Goal: Communication & Community: Answer question/provide support

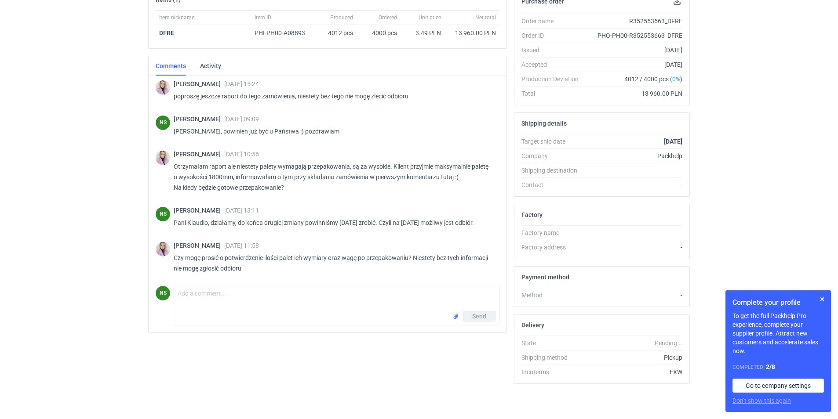
scroll to position [234, 0]
click at [233, 301] on textarea "Comment message" at bounding box center [336, 299] width 325 height 25
click at [342, 293] on textarea "[PERSON_NAME], koledzy wysłali poprawiony raport, powinien juz byc u Państwa :)" at bounding box center [336, 299] width 325 height 25
click at [397, 296] on textarea "[PERSON_NAME], koledzy wysłali poprawiony raport, powinien już byc u Państwa :)" at bounding box center [336, 299] width 325 height 25
type textarea "[PERSON_NAME], koledzy wysłali poprawiony raport, powinien już byc u Państwa :)…"
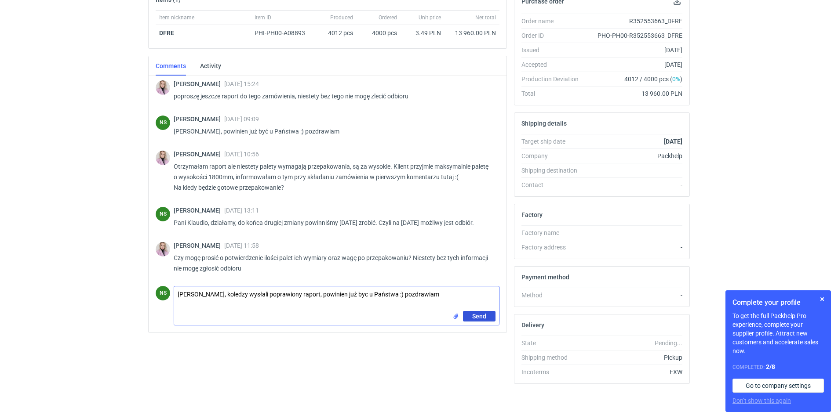
click at [477, 313] on span "Send" at bounding box center [479, 316] width 14 height 6
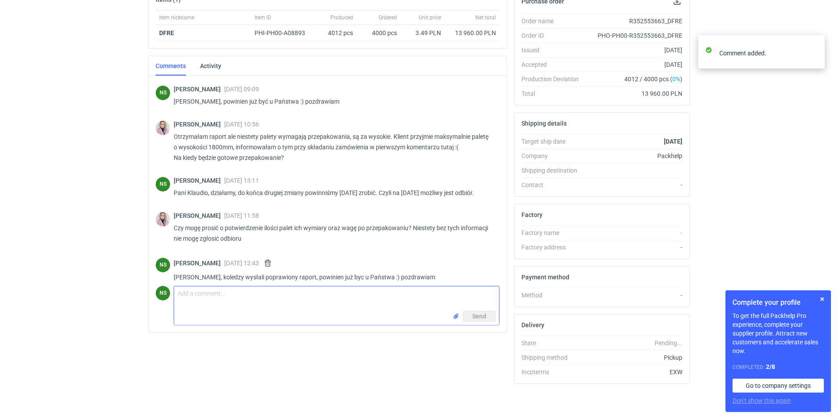
scroll to position [273, 0]
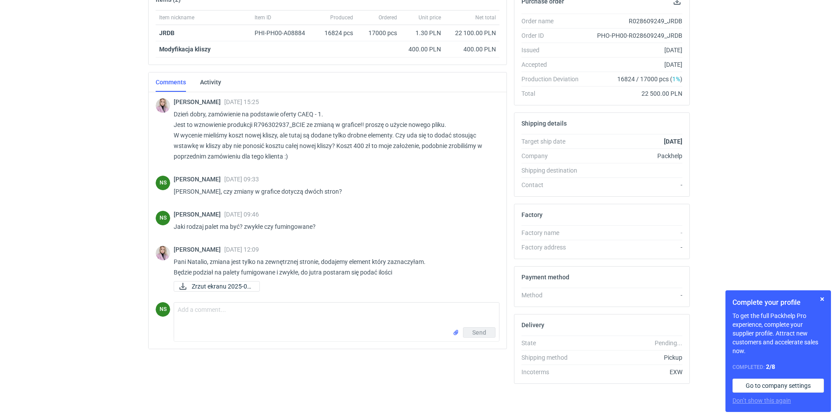
scroll to position [675, 0]
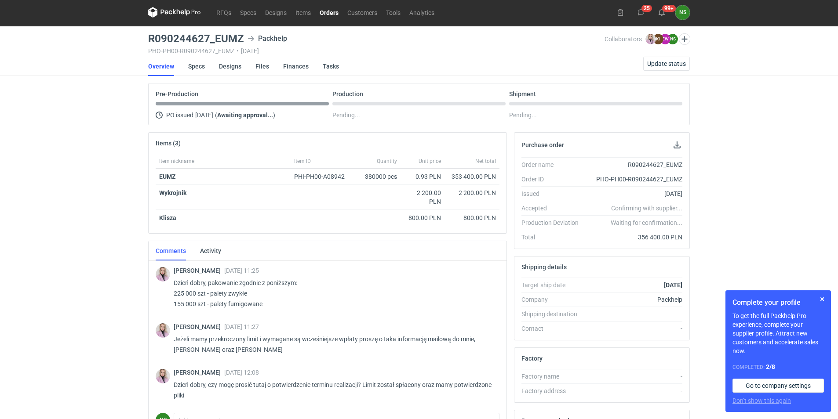
scroll to position [146, 0]
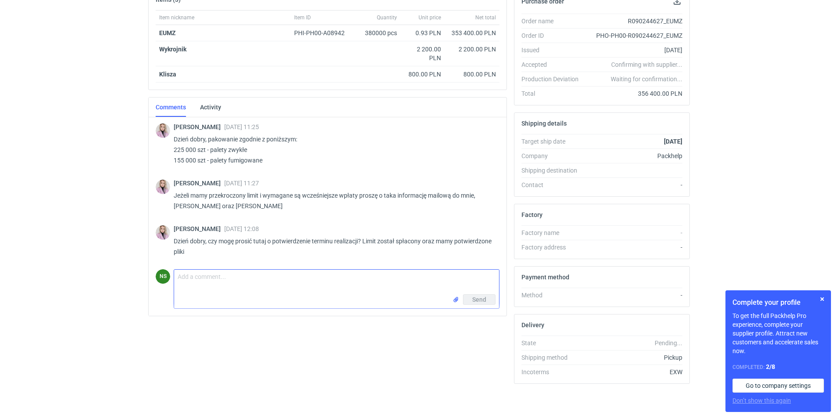
click at [210, 281] on textarea "Comment message" at bounding box center [336, 282] width 325 height 25
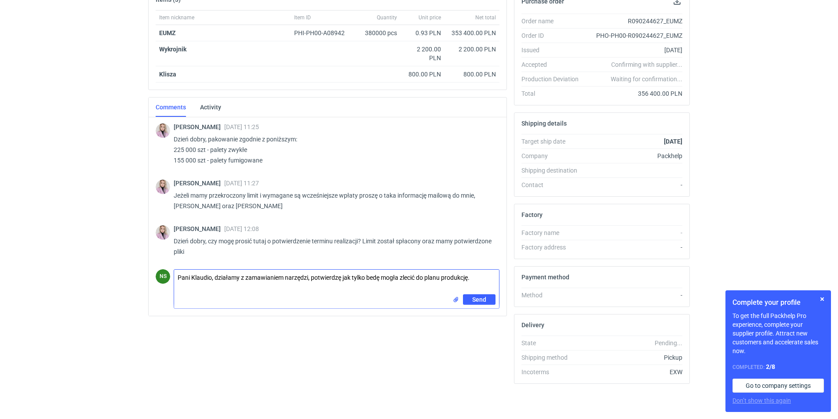
click at [370, 279] on textarea "Pani Klaudio, działamy z zamawianiem narzędzi, potwierdzę jak tylko bedę mogła …" at bounding box center [336, 282] width 325 height 25
click at [373, 280] on textarea "Pani Klaudio, działamy z zamawianiem narzędzi, potwierdzę jak tylko bedę mogła …" at bounding box center [336, 282] width 325 height 25
click at [374, 280] on textarea "Pani Klaudio, działamy z zamawianiem narzędzi, potwierdzę jak tylko bedę mogła …" at bounding box center [336, 282] width 325 height 25
click at [372, 276] on textarea "Pani Klaudio, działamy z zamawianiem narzędzi, potwierdzę jak tylko bedę mogła …" at bounding box center [336, 282] width 325 height 25
type textarea "Pani Klaudio, działamy z zamawianiem narzędzi, potwierdzę jak tylko będę mogła …"
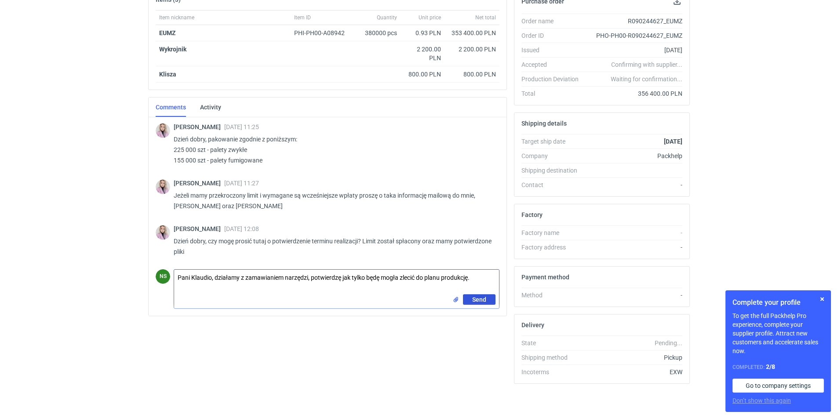
click at [478, 299] on span "Send" at bounding box center [479, 300] width 14 height 6
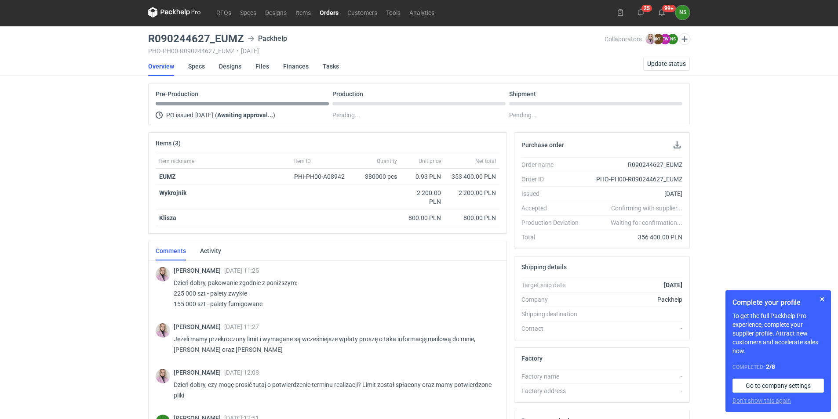
scroll to position [0, 0]
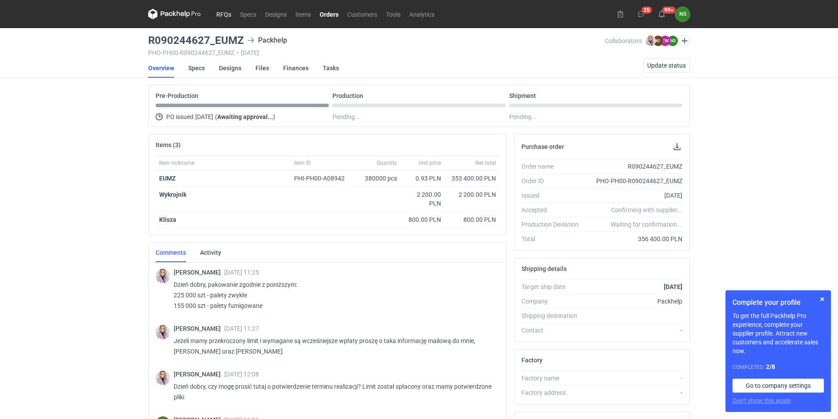
click at [228, 10] on link "RFQs" at bounding box center [224, 14] width 24 height 11
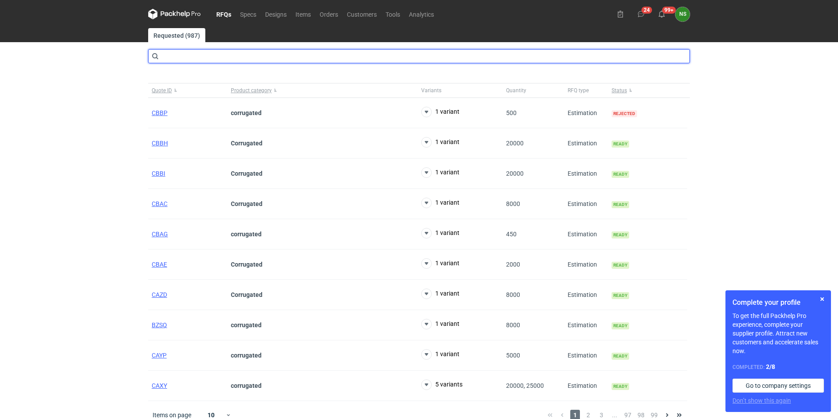
click at [233, 52] on input "text" at bounding box center [419, 56] width 542 height 14
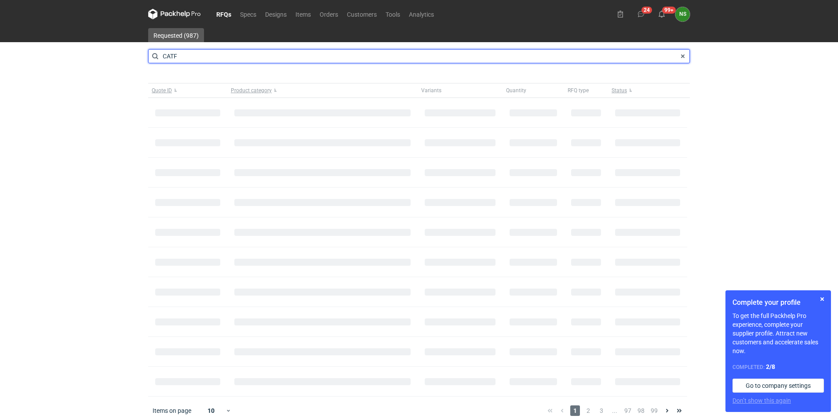
type input "CATF"
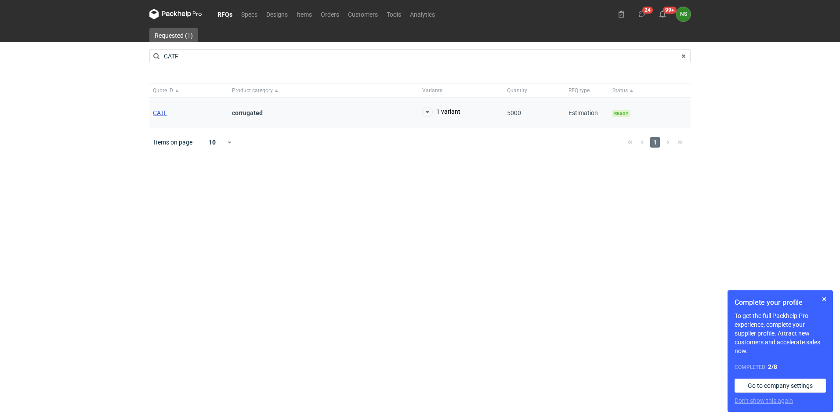
click at [156, 109] on span "CATF" at bounding box center [160, 112] width 15 height 7
